Goal: Task Accomplishment & Management: Use online tool/utility

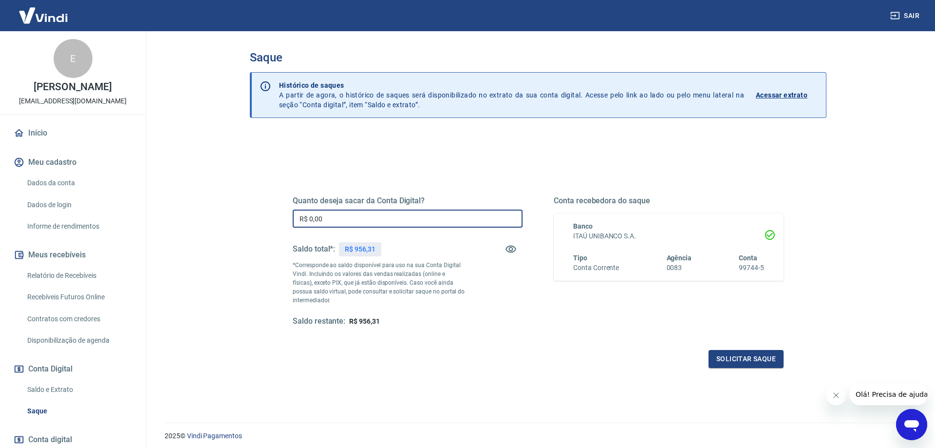
click at [389, 219] on input "R$ 0,00" at bounding box center [408, 218] width 230 height 18
type input "R$ 900,00"
click at [740, 358] on button "Solicitar saque" at bounding box center [746, 359] width 75 height 18
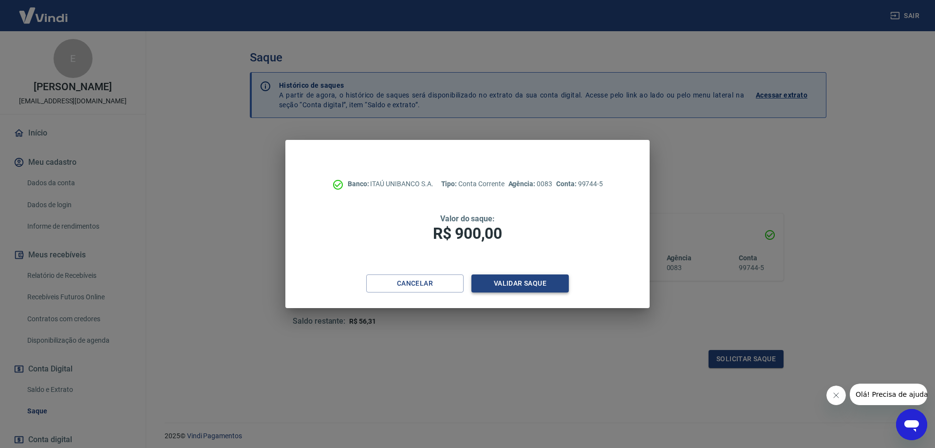
click at [507, 285] on button "Validar saque" at bounding box center [519, 283] width 97 height 18
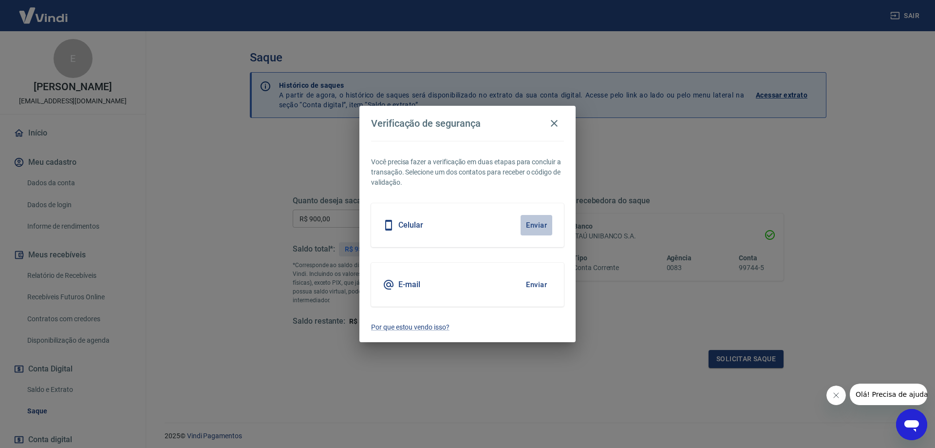
click at [533, 226] on button "Enviar" at bounding box center [537, 225] width 32 height 20
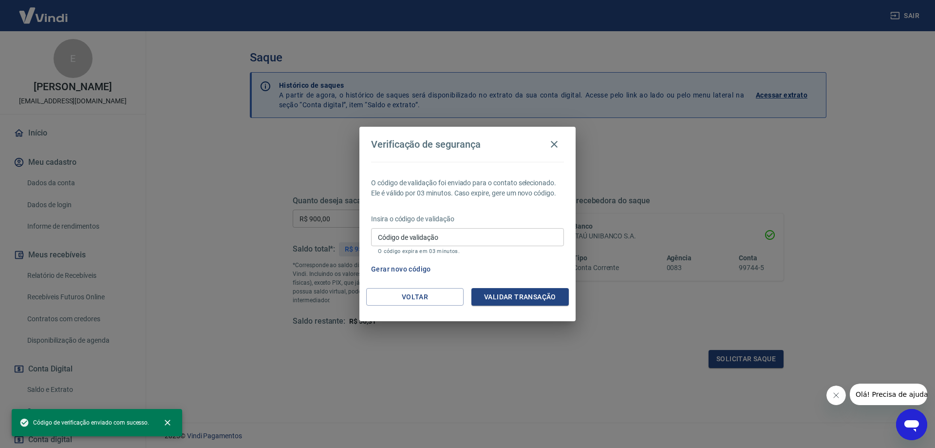
click at [454, 245] on input "Código de validação" at bounding box center [467, 237] width 193 height 18
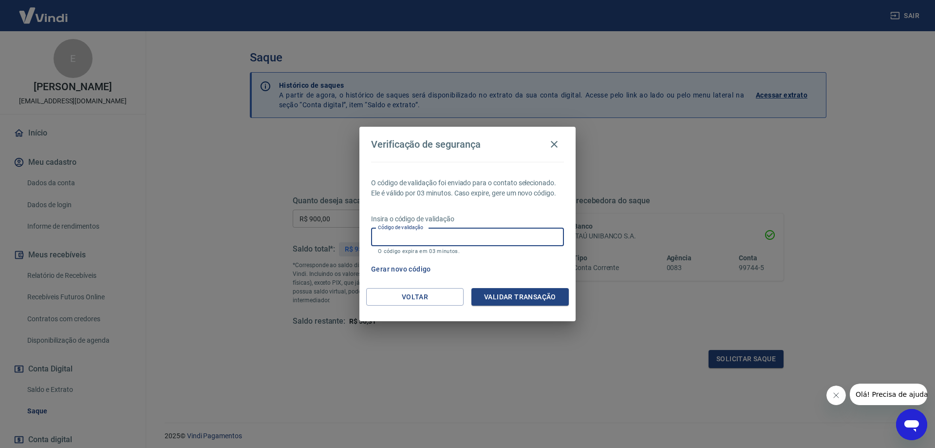
click at [412, 265] on button "Gerar novo código" at bounding box center [401, 269] width 68 height 18
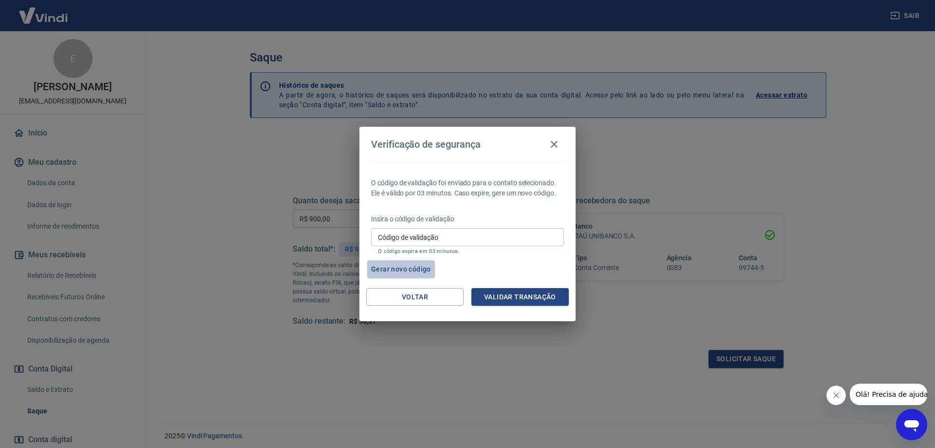
click at [416, 272] on button "Gerar novo código" at bounding box center [401, 269] width 68 height 18
click at [415, 294] on button "Voltar" at bounding box center [414, 297] width 97 height 18
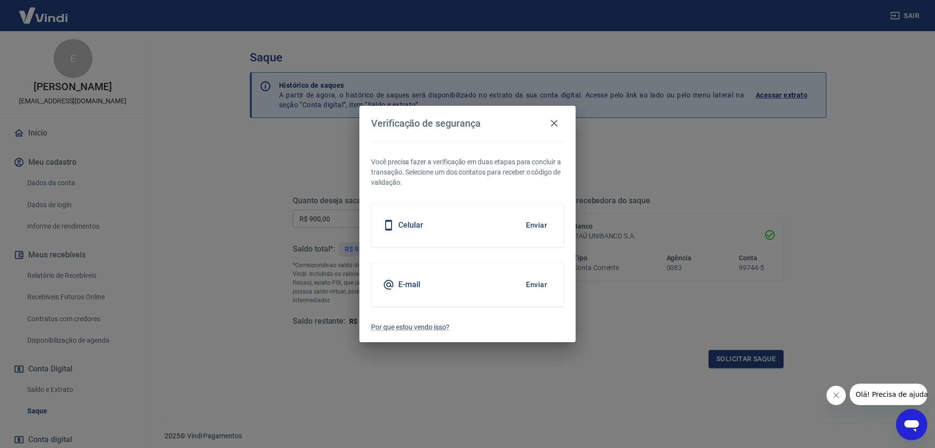
click at [537, 283] on button "Enviar" at bounding box center [537, 284] width 32 height 20
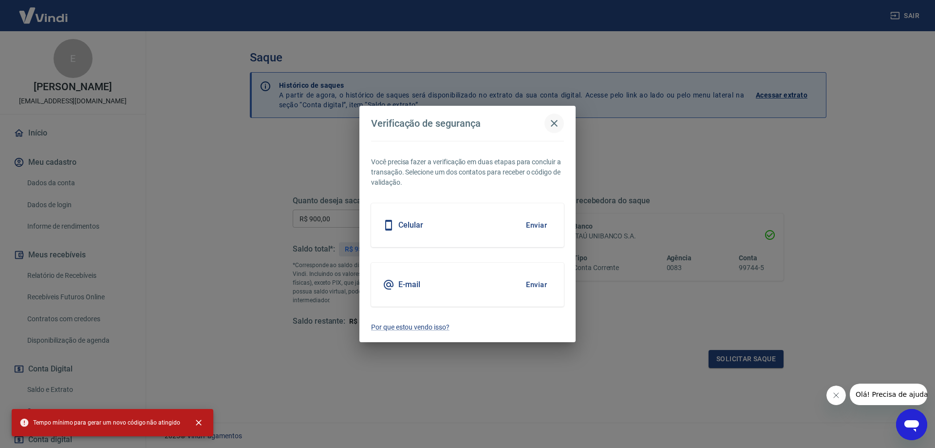
click at [554, 127] on icon "button" at bounding box center [554, 123] width 12 height 12
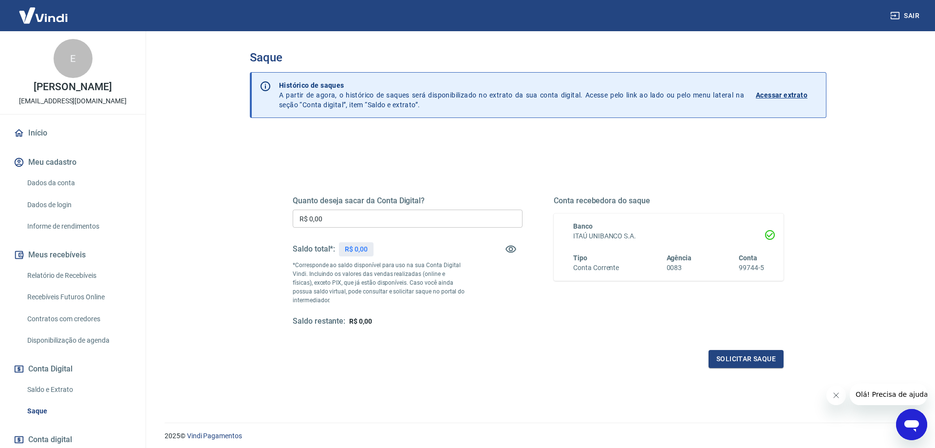
click at [388, 221] on input "R$ 0,00" at bounding box center [408, 218] width 230 height 18
type input "R$ 900,00"
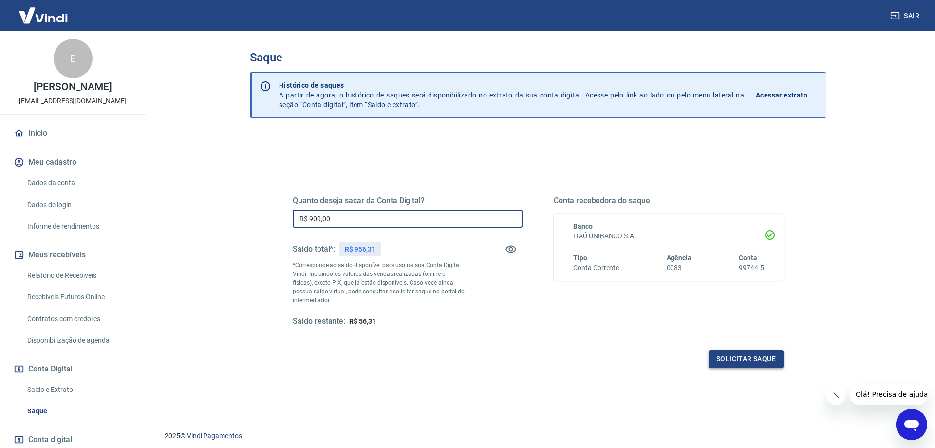
click at [731, 359] on button "Solicitar saque" at bounding box center [746, 359] width 75 height 18
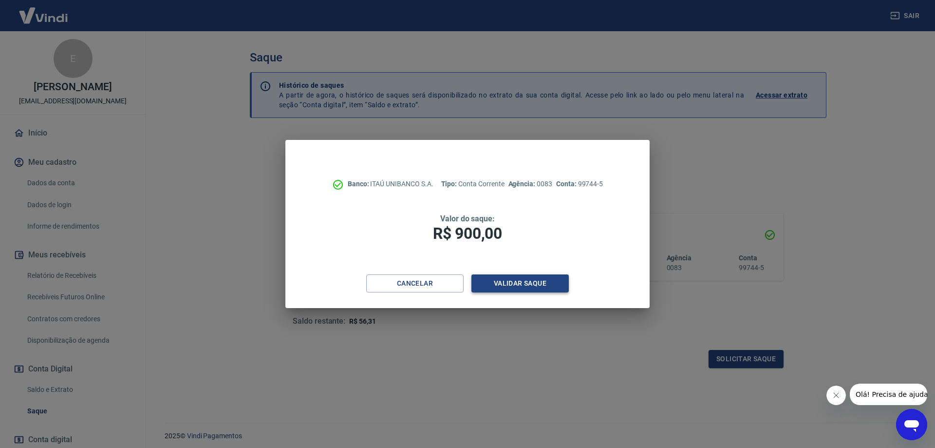
click at [527, 281] on button "Validar saque" at bounding box center [519, 283] width 97 height 18
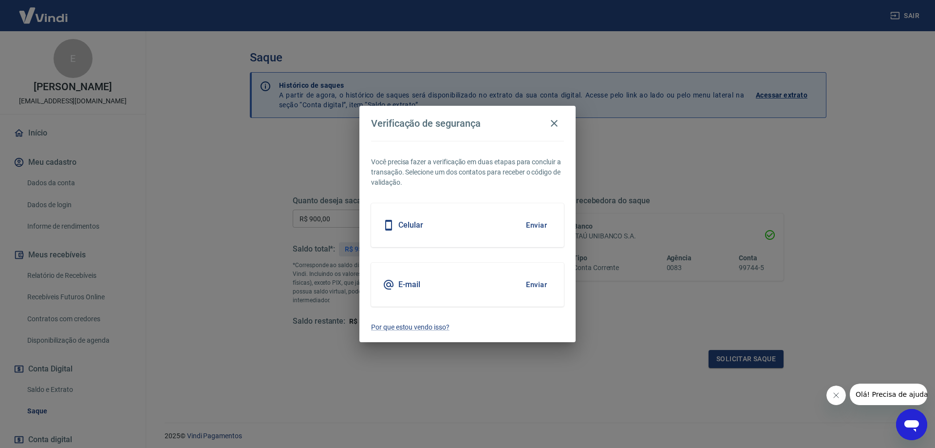
click at [535, 282] on button "Enviar" at bounding box center [537, 284] width 32 height 20
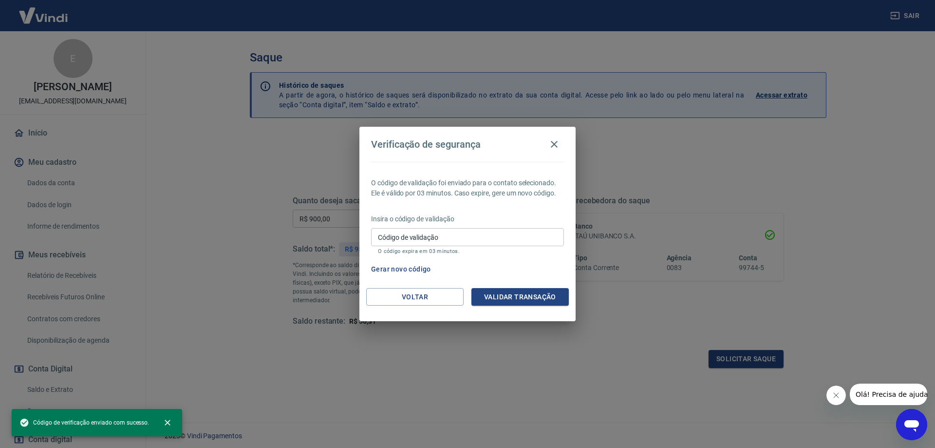
click at [500, 238] on input "Código de validação" at bounding box center [467, 237] width 193 height 18
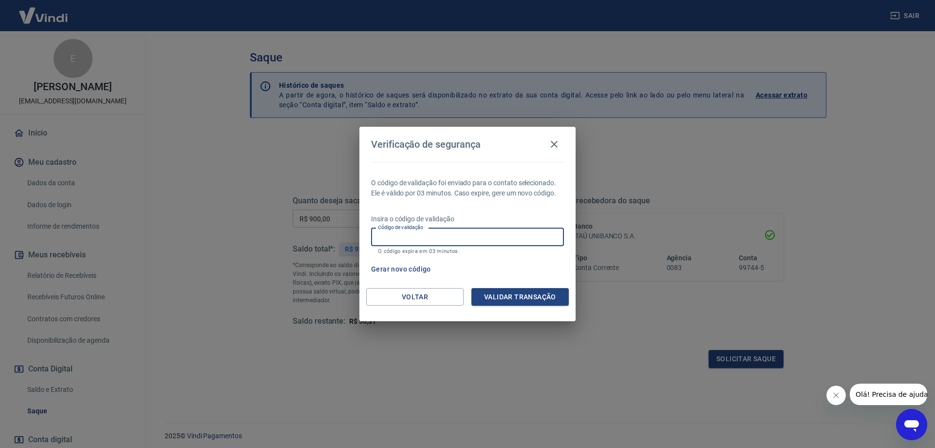
paste input "754282"
type input "754282"
click at [539, 299] on button "Validar transação" at bounding box center [519, 297] width 97 height 18
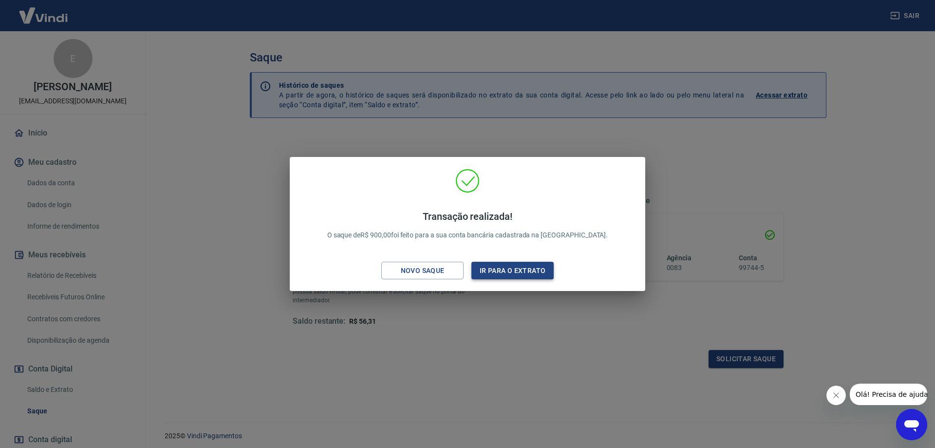
click at [494, 271] on button "Ir para o extrato" at bounding box center [512, 271] width 82 height 18
